Goal: Find specific page/section: Find specific page/section

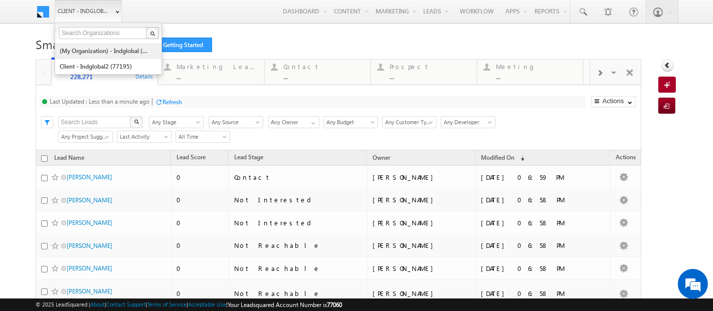
click at [97, 48] on link "(My Organization) - indglobal (48060)" at bounding box center [105, 51] width 92 height 16
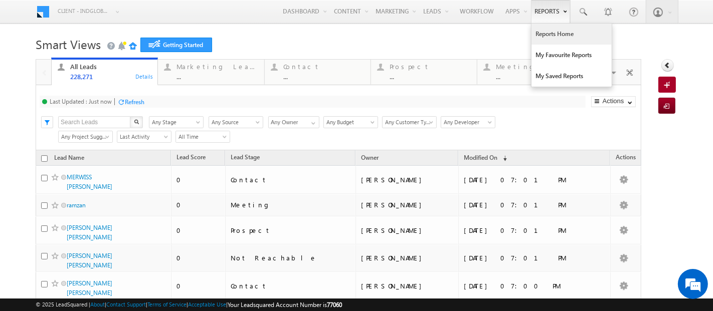
click at [541, 34] on link "Reports Home" at bounding box center [571, 34] width 80 height 21
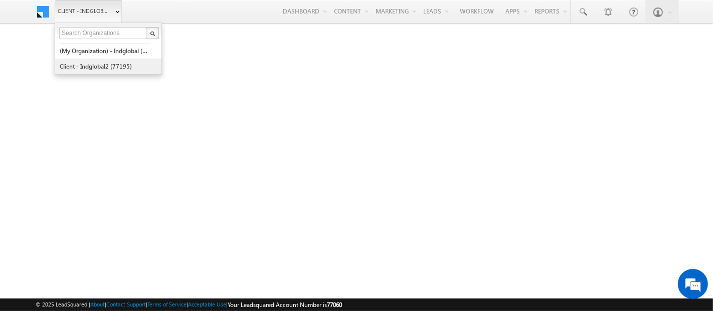
click at [89, 62] on link "Client - indglobal2 (77195)" at bounding box center [105, 67] width 92 height 16
